Goal: Information Seeking & Learning: Learn about a topic

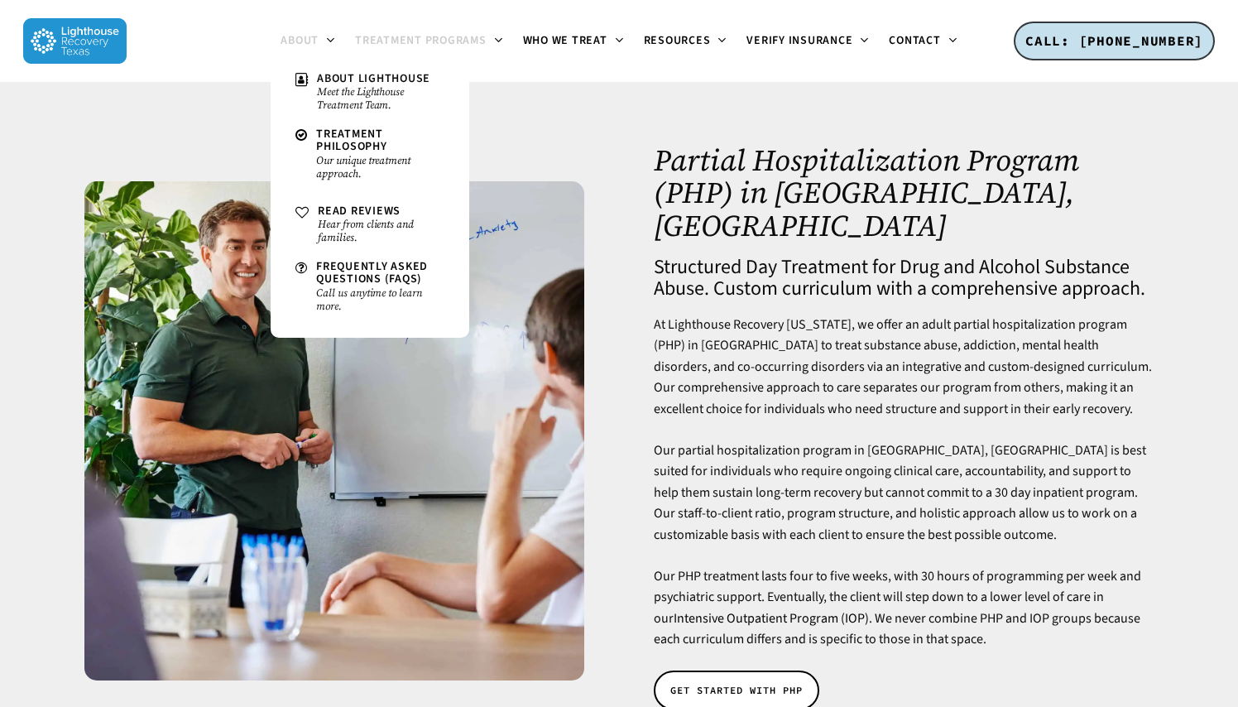
click at [316, 41] on span "About" at bounding box center [300, 40] width 38 height 17
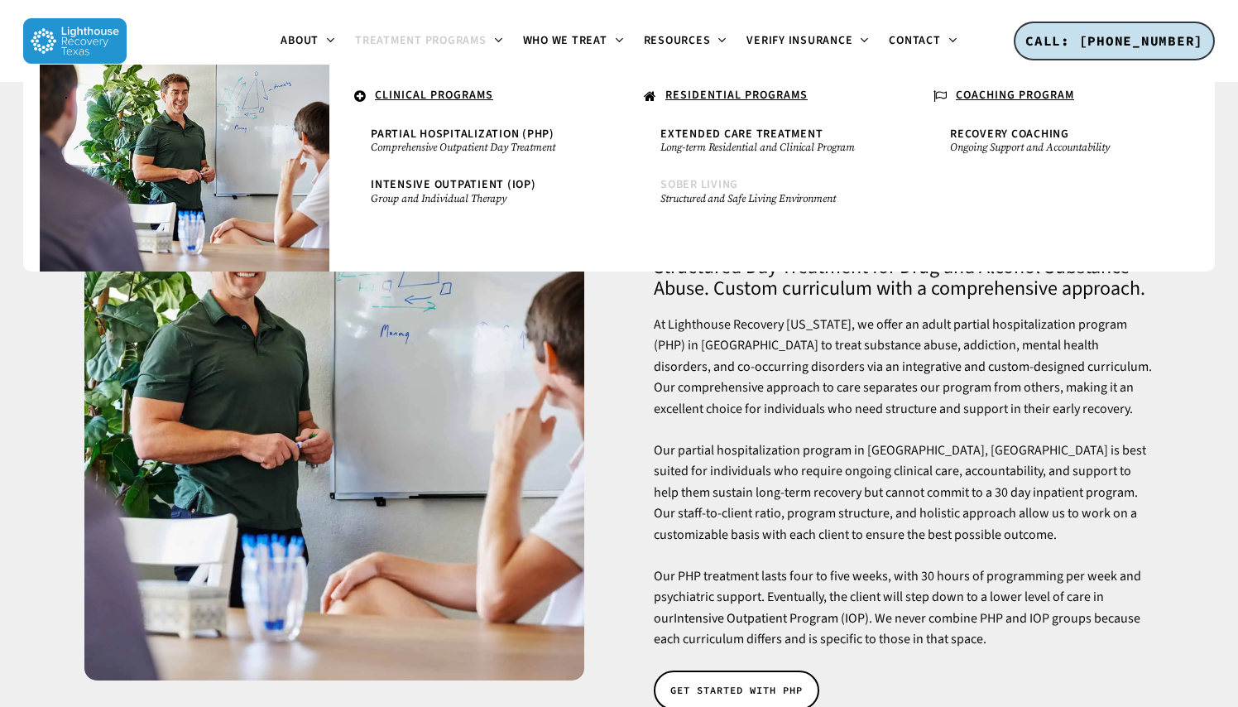
click at [706, 185] on span "Sober Living" at bounding box center [699, 184] width 78 height 17
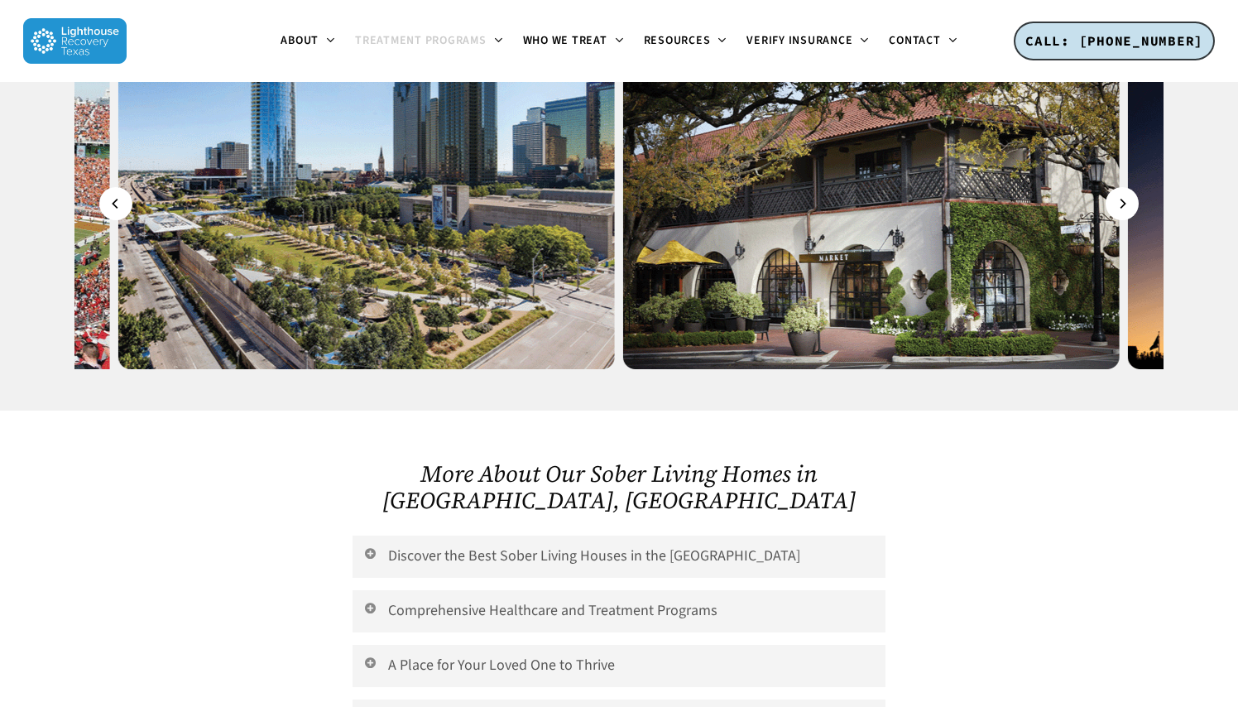
scroll to position [2971, 0]
click at [370, 655] on icon at bounding box center [370, 661] width 15 height 13
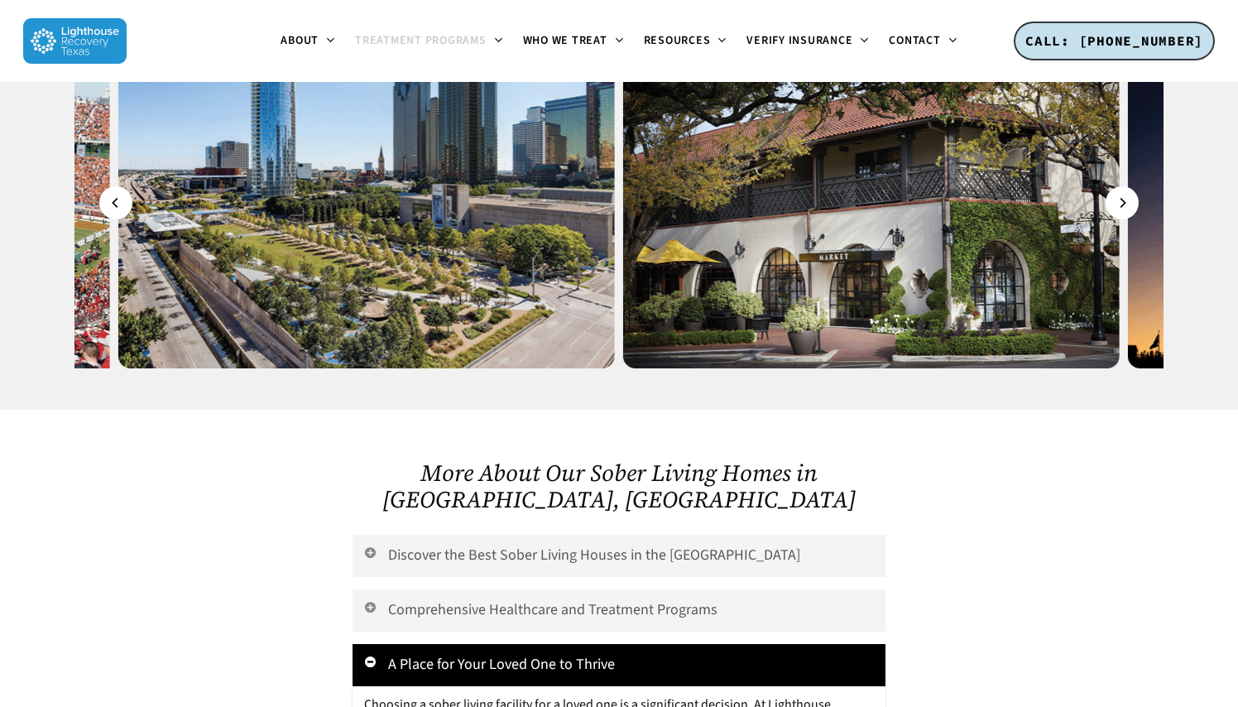
click at [370, 655] on icon at bounding box center [370, 661] width 15 height 13
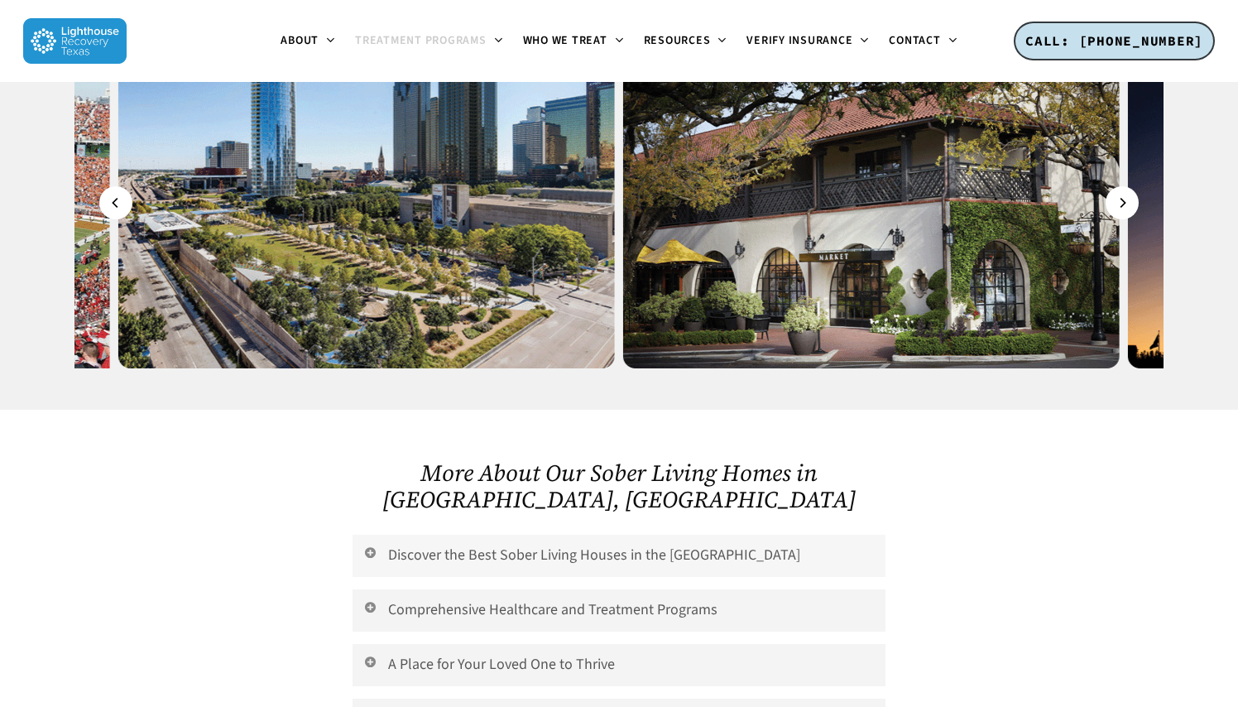
click at [365, 545] on icon at bounding box center [370, 551] width 15 height 13
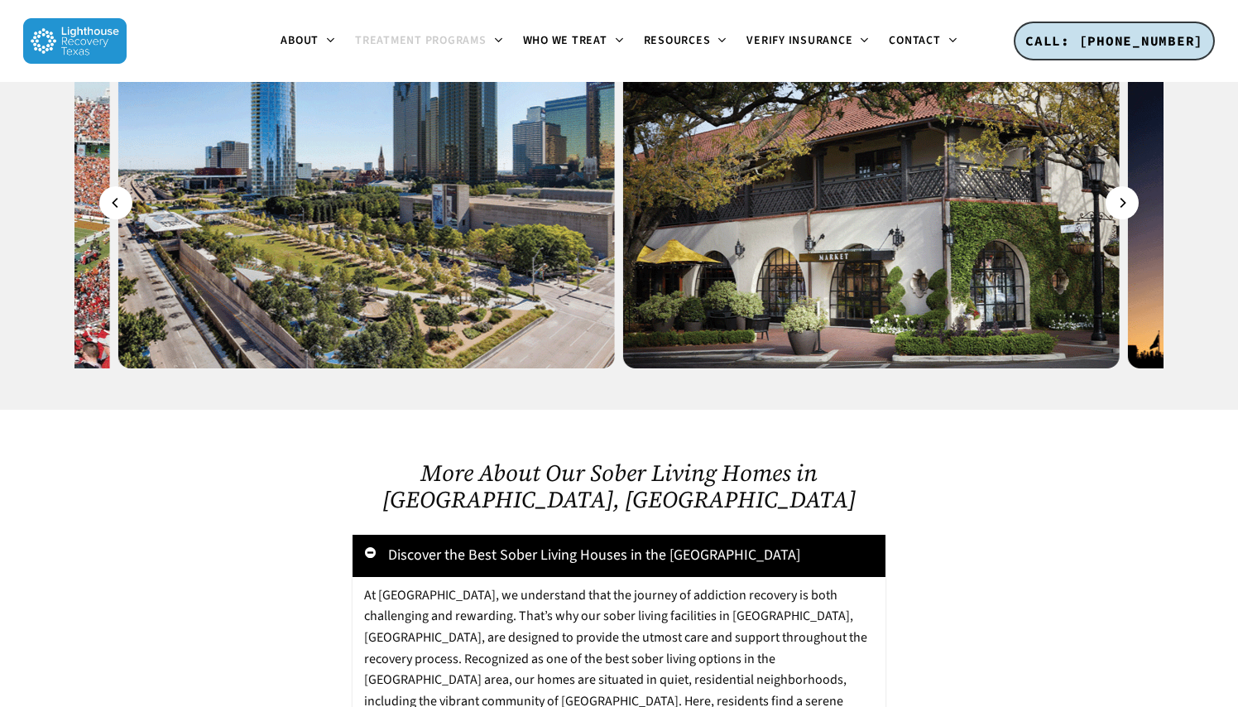
click at [365, 545] on icon at bounding box center [370, 551] width 15 height 13
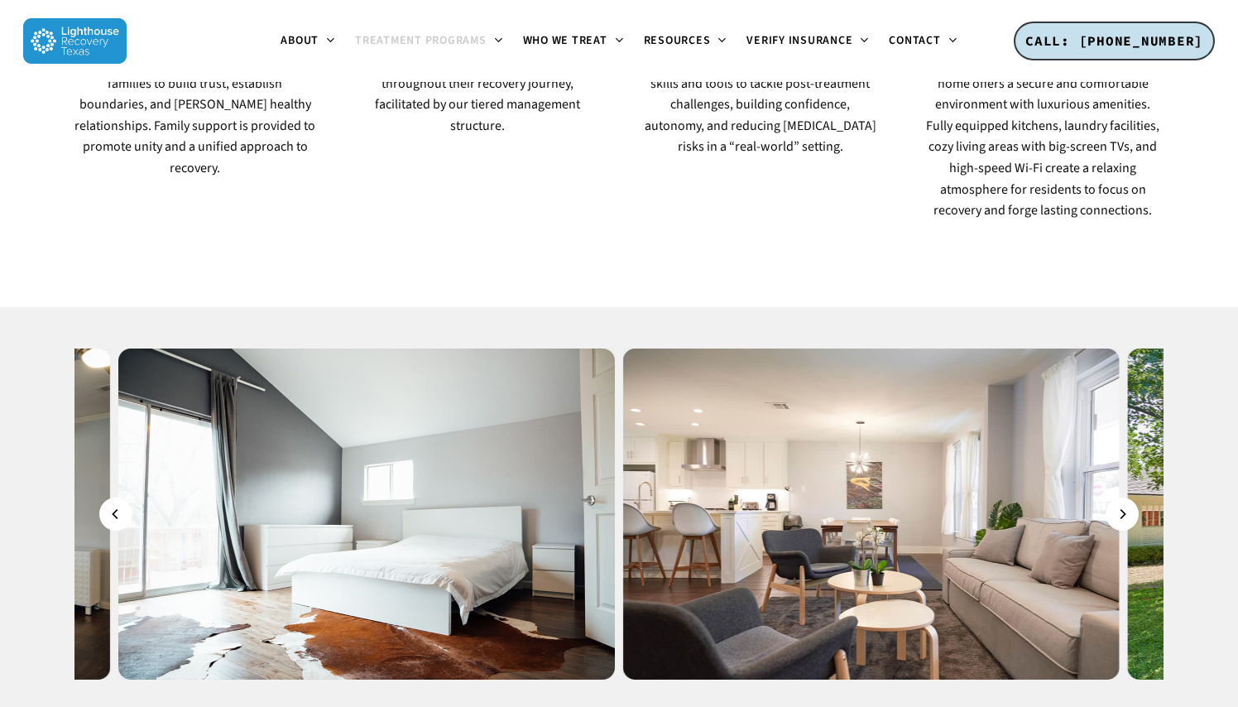
scroll to position [1484, 0]
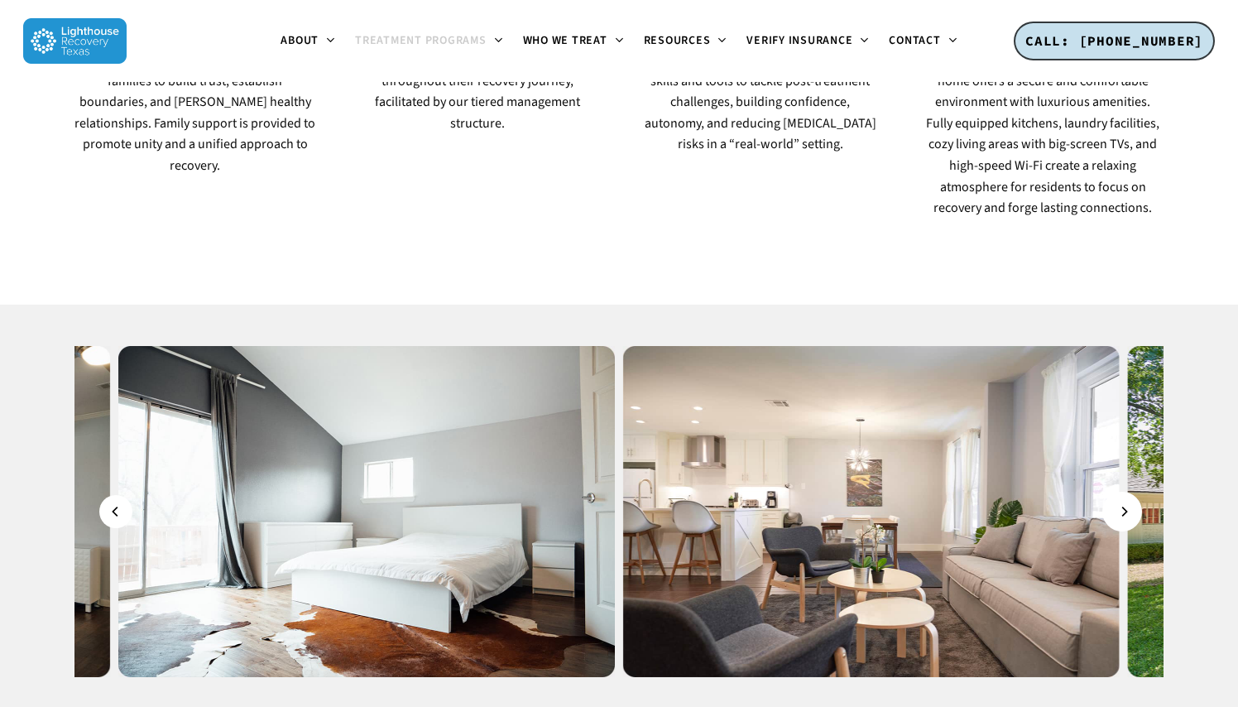
click at [1131, 495] on button "Next" at bounding box center [1121, 511] width 33 height 33
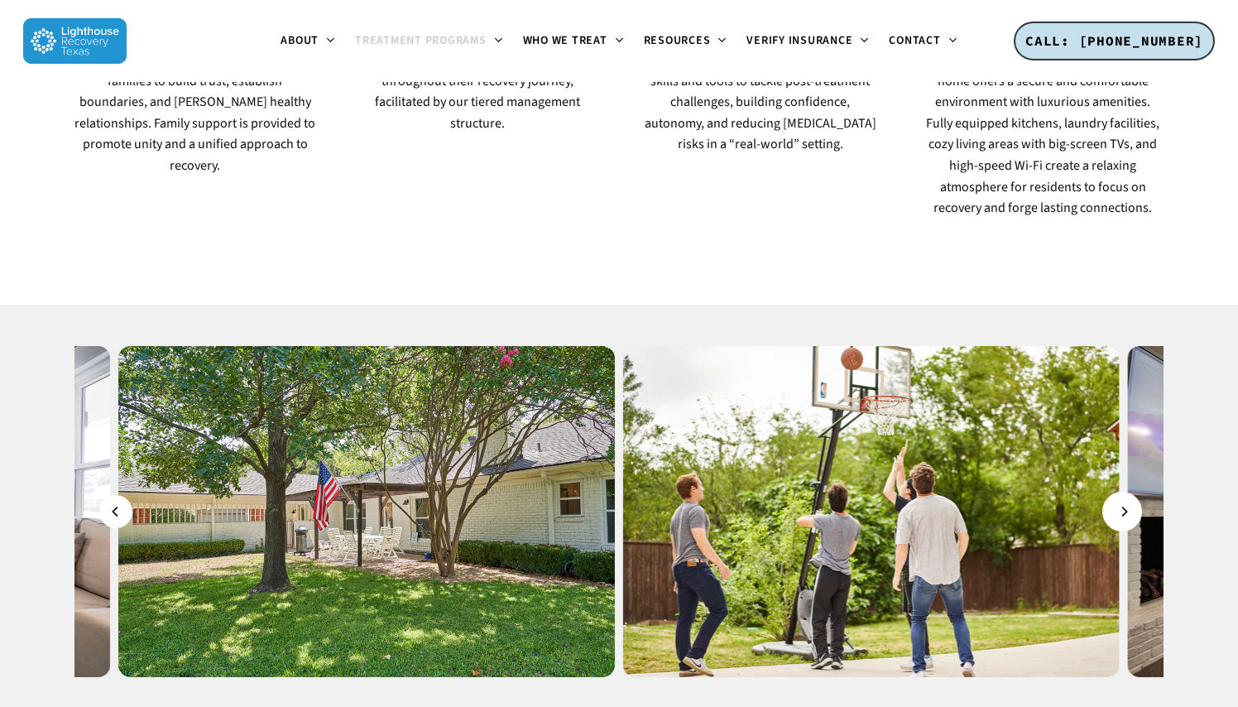
click at [1131, 495] on button "Next" at bounding box center [1121, 511] width 33 height 33
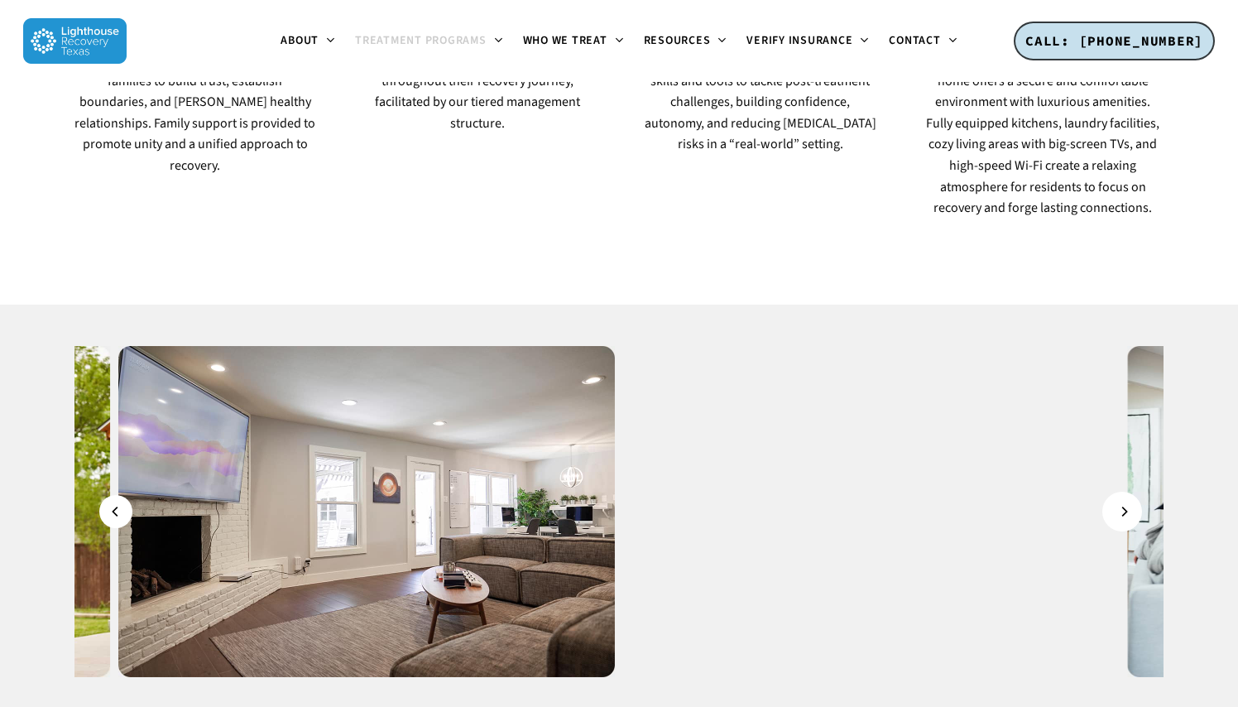
click at [1130, 495] on button "Next" at bounding box center [1121, 511] width 33 height 33
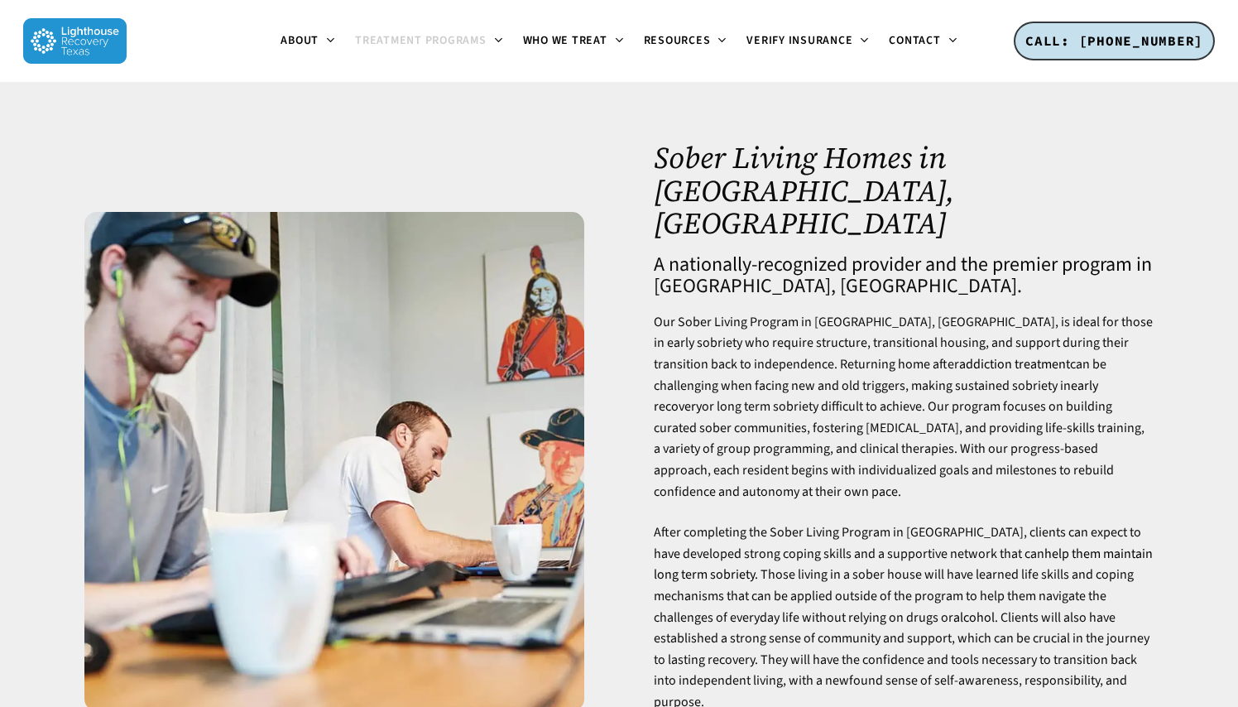
scroll to position [22, 0]
